Goal: Information Seeking & Learning: Learn about a topic

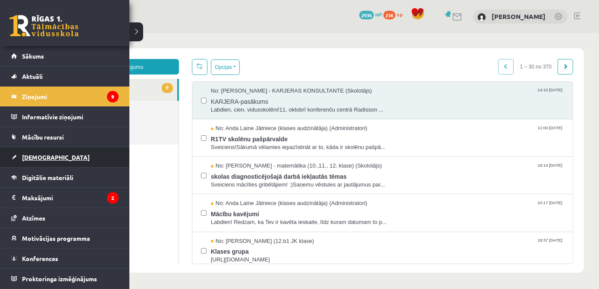
click at [32, 157] on span "[DEMOGRAPHIC_DATA]" at bounding box center [56, 158] width 68 height 8
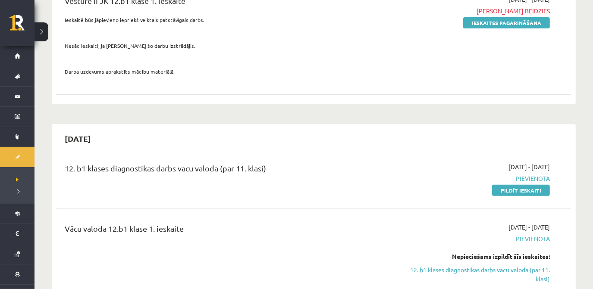
scroll to position [128, 0]
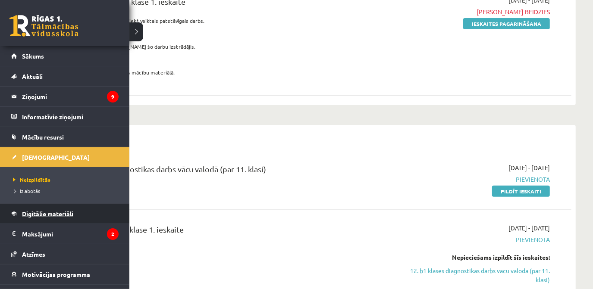
click at [25, 220] on link "Digitālie materiāli" at bounding box center [64, 214] width 107 height 20
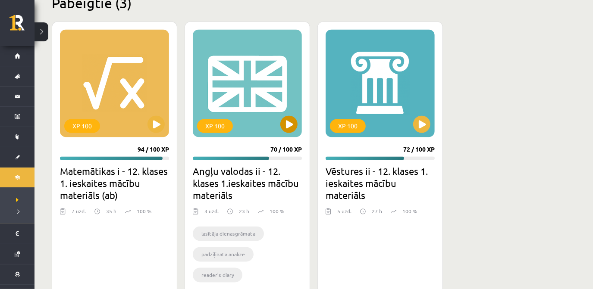
scroll to position [1070, 0]
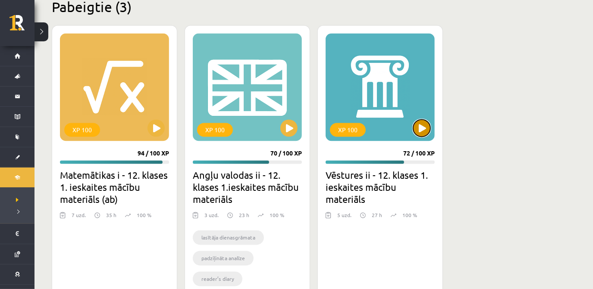
click at [421, 121] on button at bounding box center [421, 128] width 17 height 17
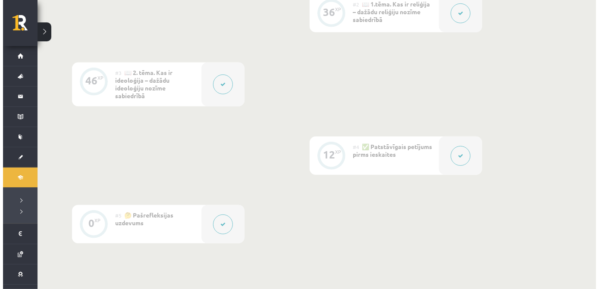
scroll to position [307, 0]
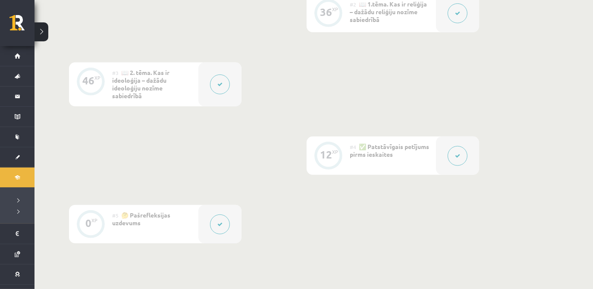
click at [447, 160] on div at bounding box center [457, 156] width 43 height 38
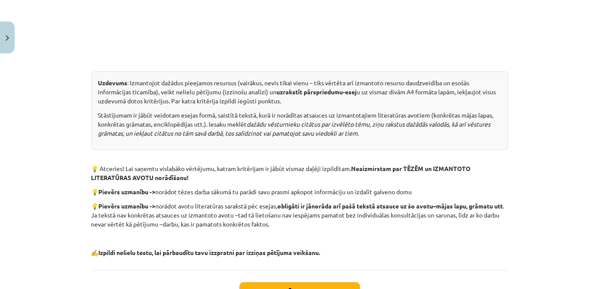
scroll to position [417, 0]
click at [160, 261] on div "Patstāvīgais petījums pirms ieskaites Patstāvīgā darba — izziņas pētījums — apr…" at bounding box center [299, 0] width 417 height 540
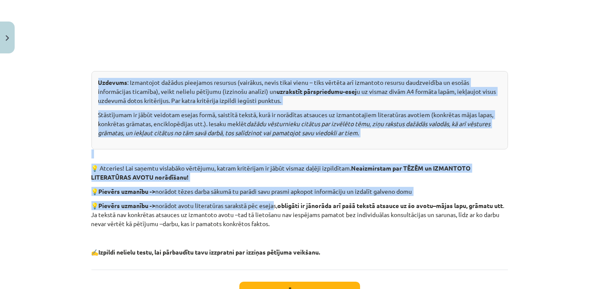
drag, startPoint x: 95, startPoint y: 80, endPoint x: 277, endPoint y: 208, distance: 223.2
click at [91, 77] on div "Uzdevums : Izmantojot dažādus pieejamos resursus (vairākus, nevis tikai vienu –…" at bounding box center [299, 110] width 417 height 78
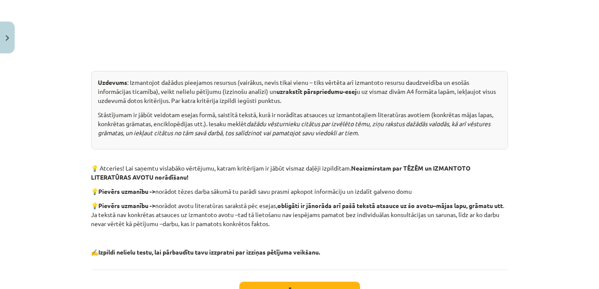
drag, startPoint x: 89, startPoint y: 77, endPoint x: 304, endPoint y: 223, distance: 260.4
copy div "Loremips : Dolorsitam consect adipiscin elitsedd (eiusmodt, incid utlab etdol –…"
click at [80, 133] on div "Mācību tēma: Vēstures ii - 12. klases 1. ieskaites mācību materiāls #4 ✅ Patstā…" at bounding box center [299, 144] width 599 height 289
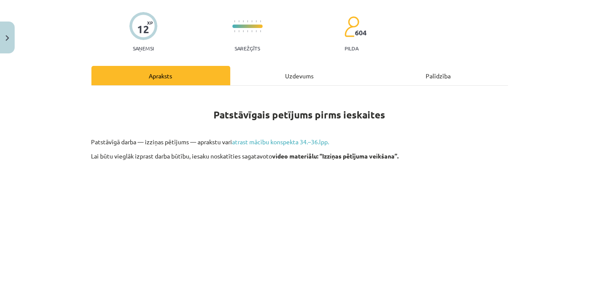
scroll to position [61, 0]
click at [264, 141] on link "atrast mācību konspekta 34.–36.lpp." at bounding box center [280, 142] width 97 height 8
